Goal: Leave review/rating: Share an evaluation or opinion about a product, service, or content

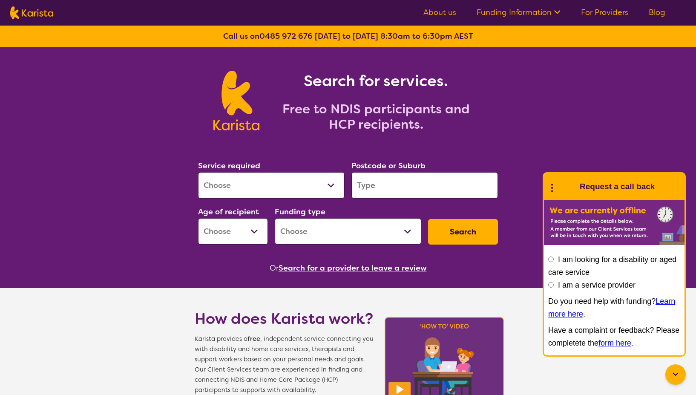
select select "Behaviour support"
click at [198, 172] on select "Allied Health Assistant Assessment ([MEDICAL_DATA] or [MEDICAL_DATA]) Behaviour…" at bounding box center [271, 185] width 147 height 26
select select "NDIS"
click at [394, 183] on input "search" at bounding box center [424, 185] width 147 height 26
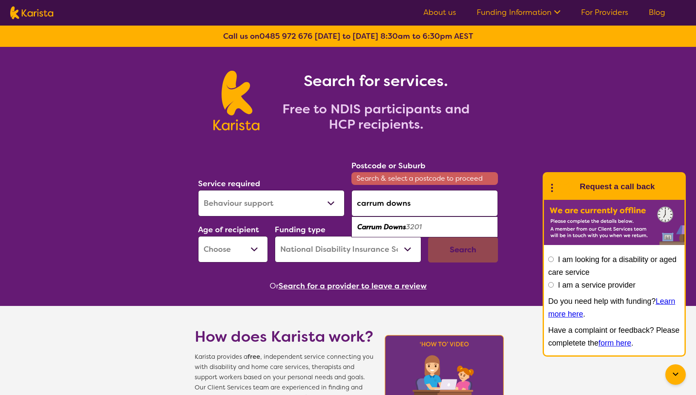
click at [393, 227] on em "Carrum Downs" at bounding box center [381, 226] width 49 height 9
type input "3201"
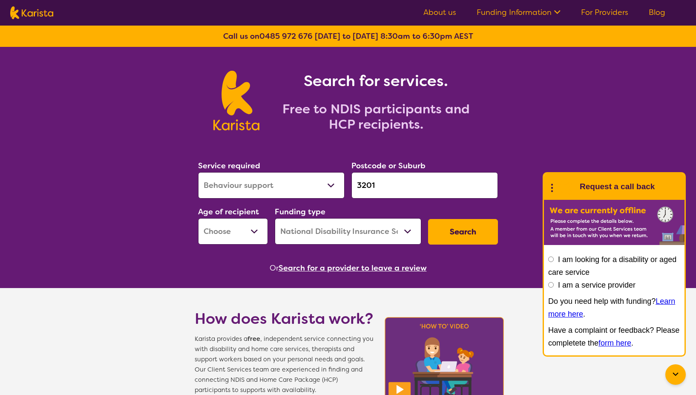
click at [219, 231] on select "Early Childhood - 0 to 9 Child - 10 to 11 Adolescent - 12 to 17 Adult - 18 to 6…" at bounding box center [233, 231] width 70 height 26
select select "AS"
click at [198, 218] on select "Early Childhood - 0 to 9 Child - 10 to 11 Adolescent - 12 to 17 Adult - 18 to 6…" at bounding box center [233, 231] width 70 height 26
click at [320, 225] on select "Home Care Package (HCP) National Disability Insurance Scheme (NDIS) I don't know" at bounding box center [348, 231] width 147 height 26
click at [275, 218] on select "Home Care Package (HCP) National Disability Insurance Scheme (NDIS) I don't know" at bounding box center [348, 231] width 147 height 26
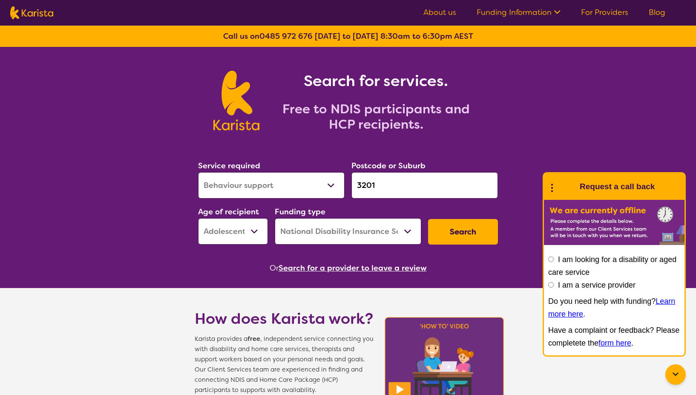
click at [451, 233] on button "Search" at bounding box center [463, 232] width 70 height 26
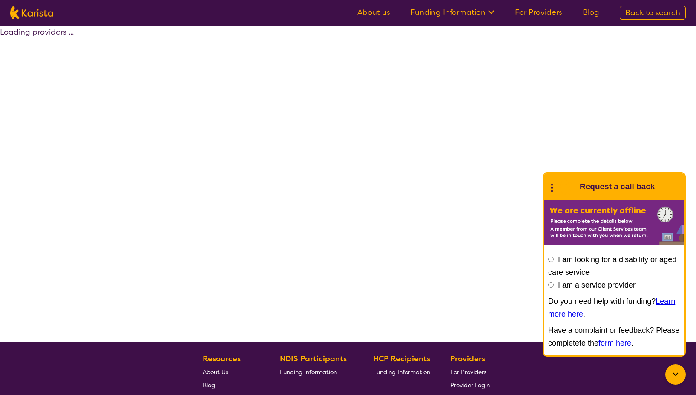
select select "by_score"
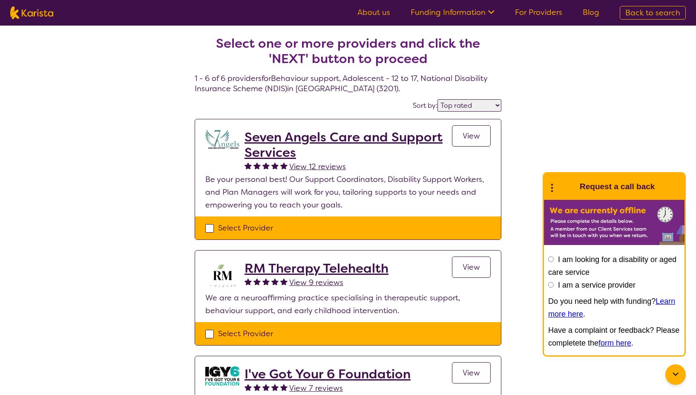
select select "Behaviour support"
select select "AS"
select select "NDIS"
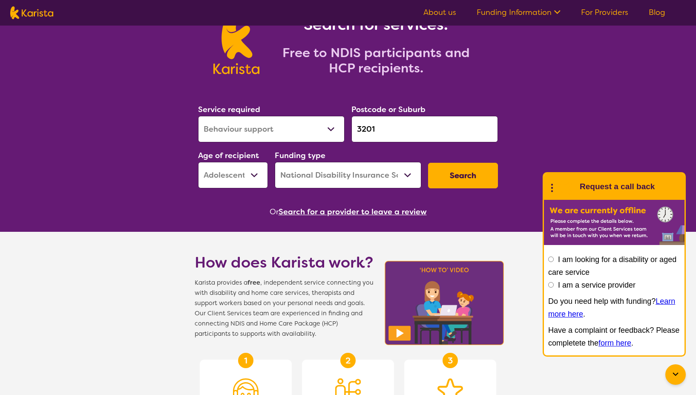
scroll to position [17, 0]
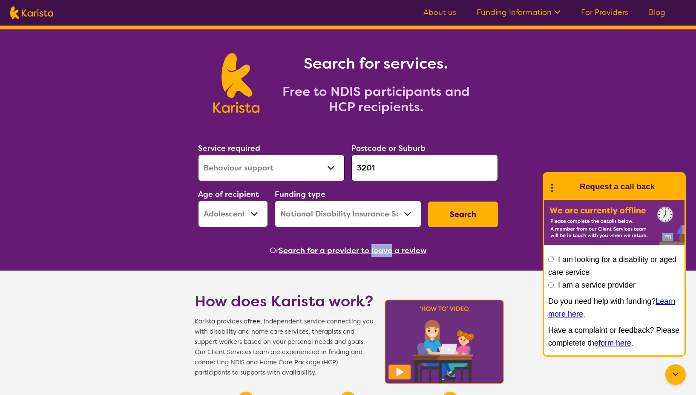
click at [345, 250] on button "Search for a provider to leave a review" at bounding box center [353, 250] width 148 height 13
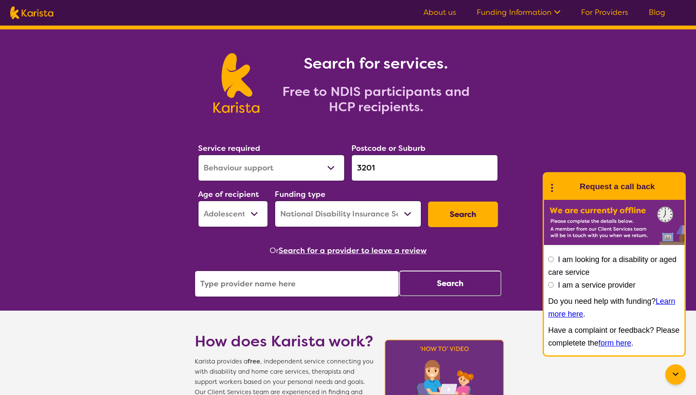
click at [317, 285] on input "search" at bounding box center [297, 283] width 204 height 26
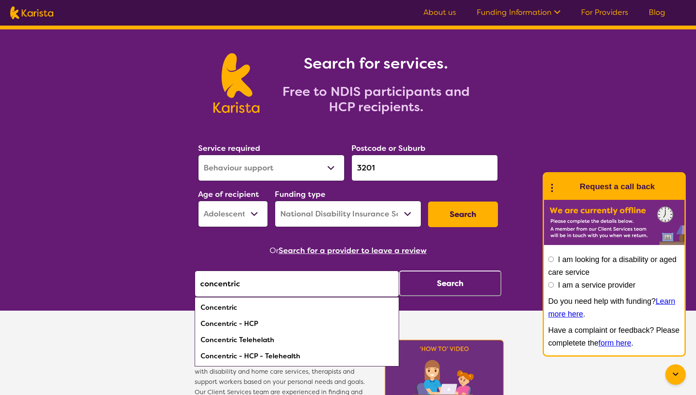
click at [216, 312] on div "Concentric" at bounding box center [297, 307] width 196 height 16
type input "Concentric"
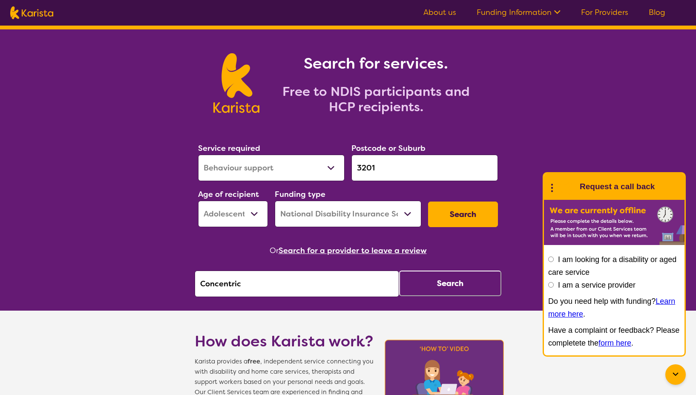
click at [435, 287] on button "Search" at bounding box center [450, 283] width 102 height 26
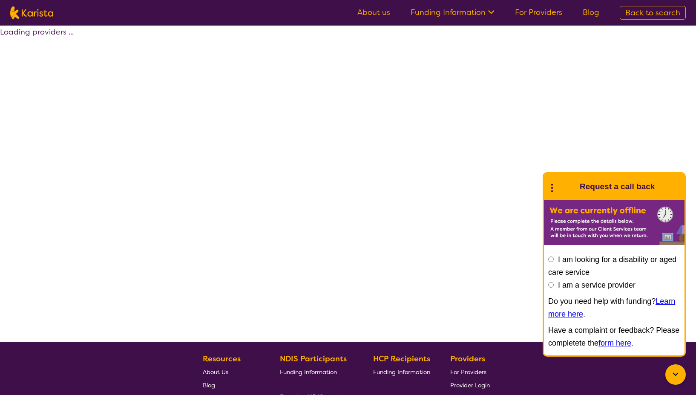
select select "by_score"
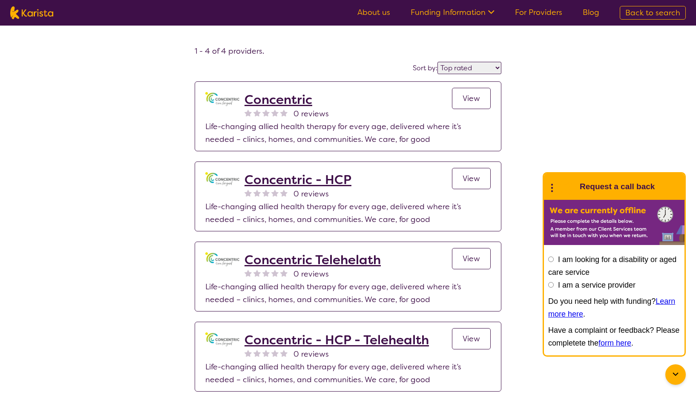
click at [288, 102] on h2 "Concentric" at bounding box center [287, 99] width 84 height 15
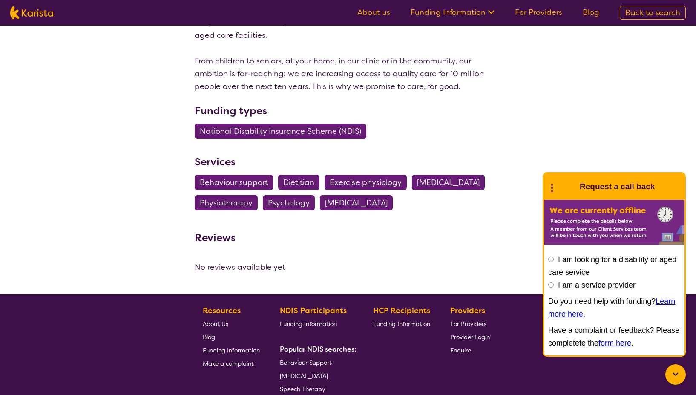
scroll to position [172, 0]
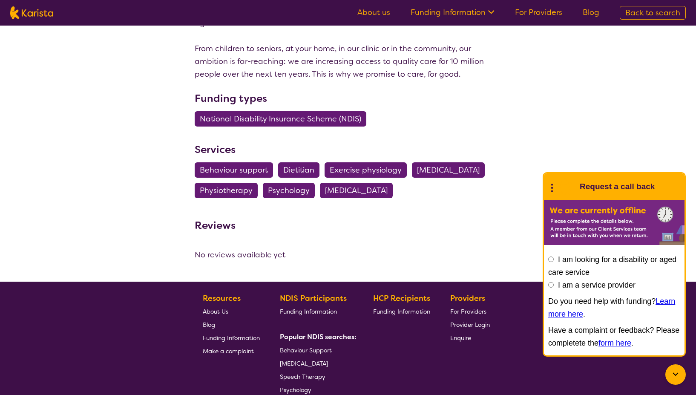
click at [678, 371] on icon at bounding box center [675, 374] width 10 height 10
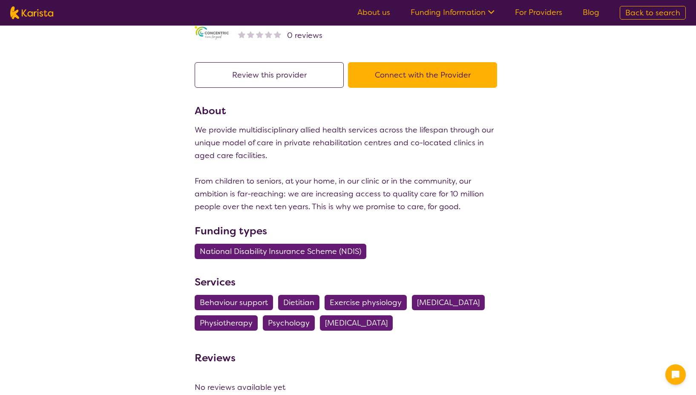
scroll to position [0, 0]
